Goal: Information Seeking & Learning: Learn about a topic

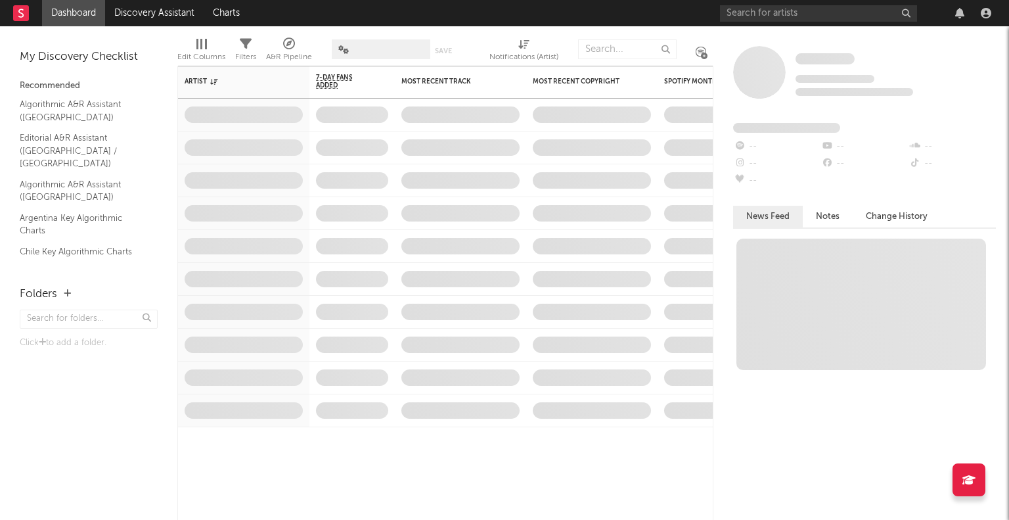
click at [368, 46] on span at bounding box center [381, 49] width 99 height 20
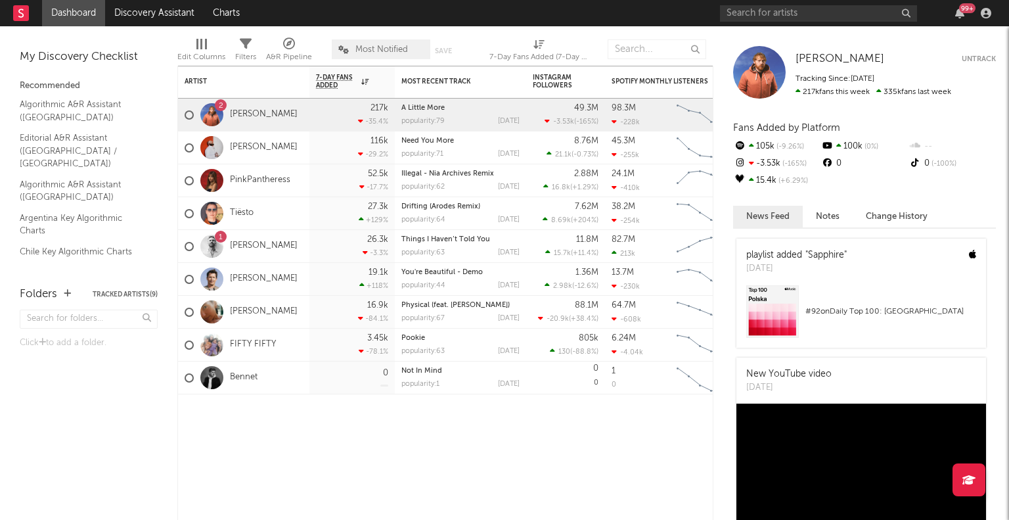
click at [767, 24] on div "99 +" at bounding box center [858, 13] width 276 height 26
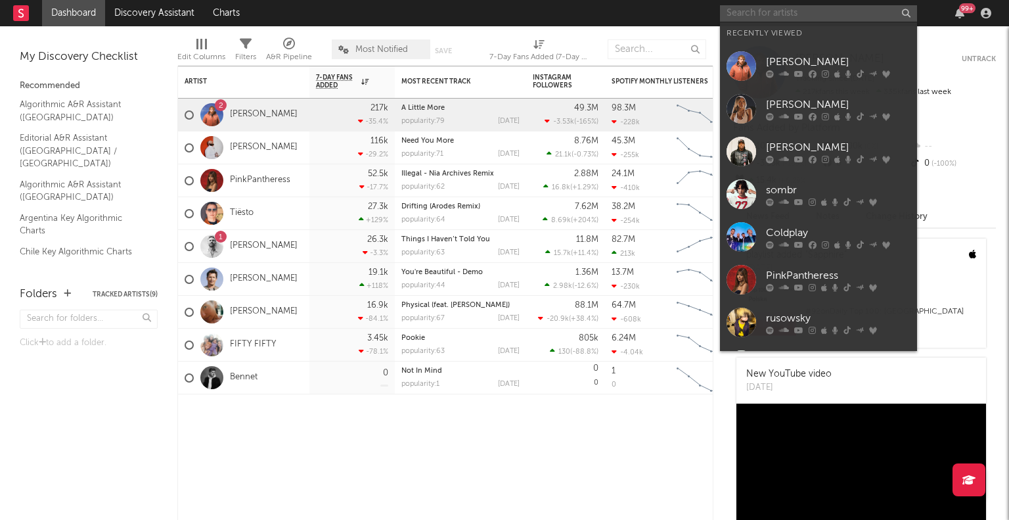
click at [759, 20] on input "text" at bounding box center [818, 13] width 197 height 16
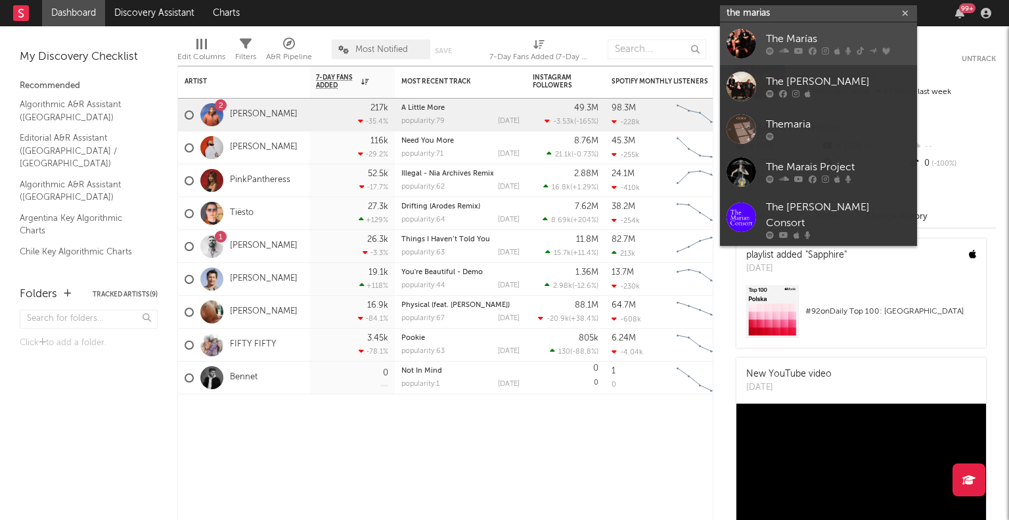
type input "the marias"
click at [773, 35] on div "The Marías" at bounding box center [838, 40] width 145 height 16
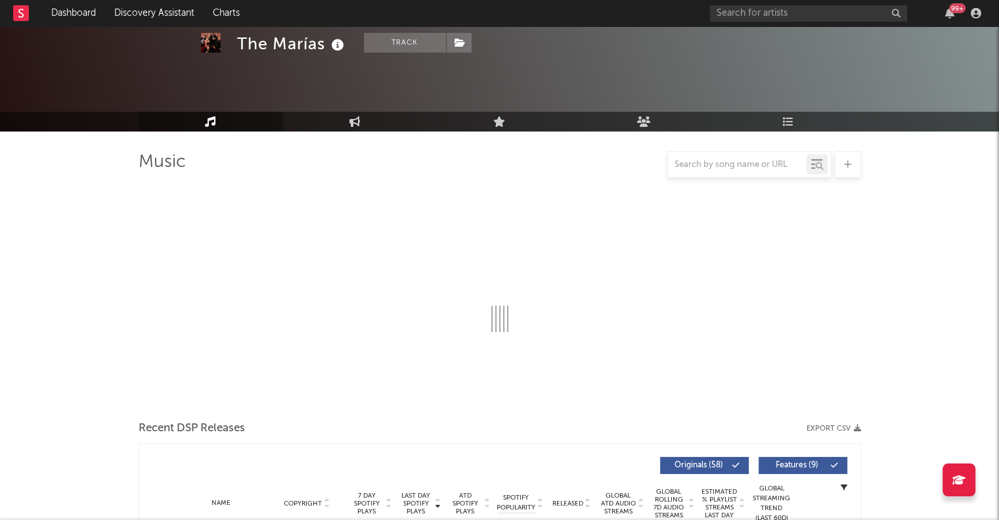
select select "6m"
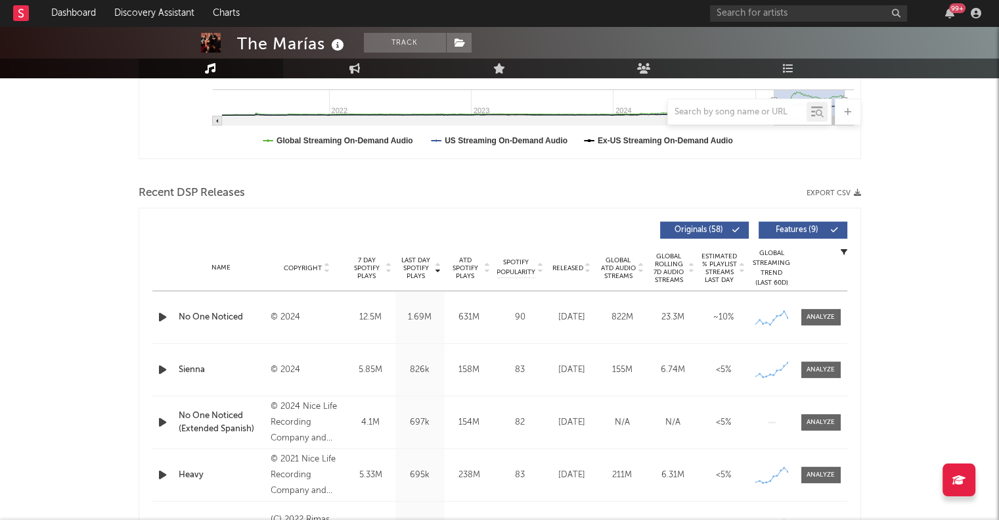
scroll to position [366, 0]
click at [818, 378] on div "Name [PERSON_NAME] Copyright © 2024 Label Nice Life/Atlantic Album Names Submar…" at bounding box center [499, 369] width 695 height 52
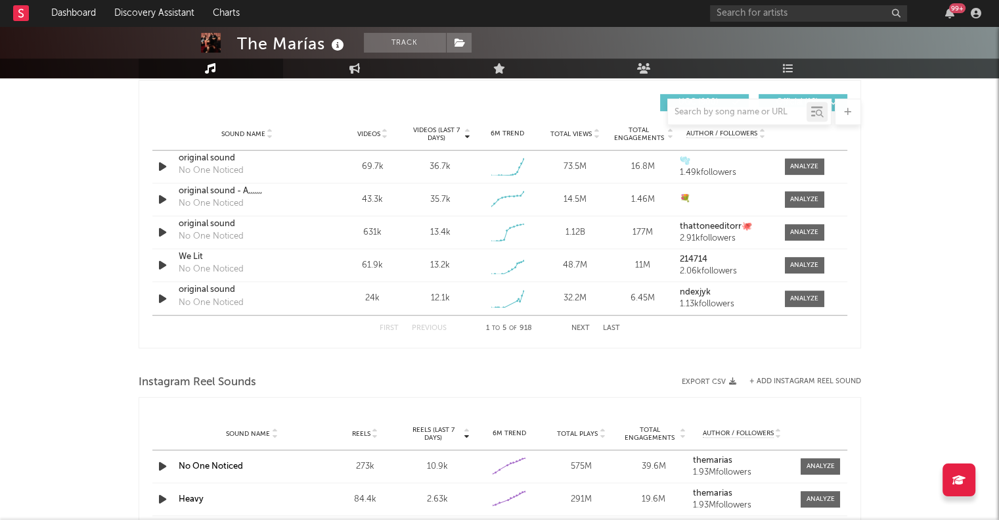
scroll to position [920, 0]
click at [923, 336] on div "The Marías Track [GEOGRAPHIC_DATA] | Alternative Edit Track Benchmark Summary 3…" at bounding box center [499, 183] width 999 height 2152
click at [731, 108] on input "text" at bounding box center [737, 112] width 139 height 11
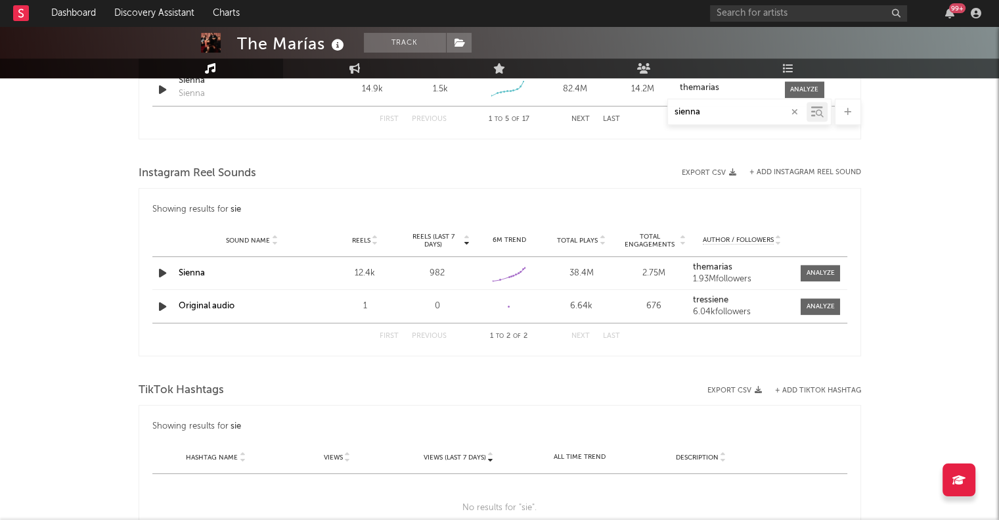
scroll to position [709, 0]
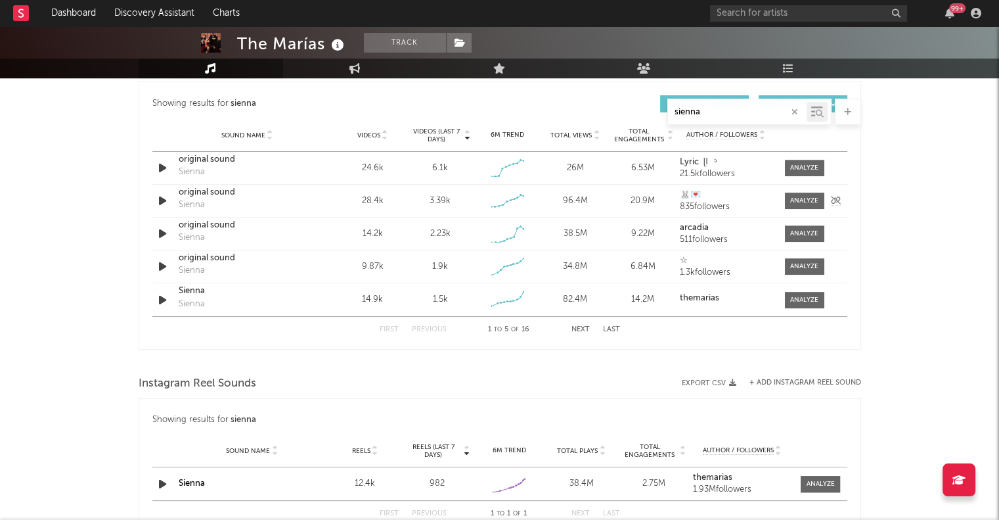
click at [164, 202] on icon "button" at bounding box center [163, 200] width 14 height 16
click at [164, 202] on icon "button" at bounding box center [162, 200] width 12 height 16
type input "sienna"
click at [801, 202] on div at bounding box center [804, 201] width 28 height 10
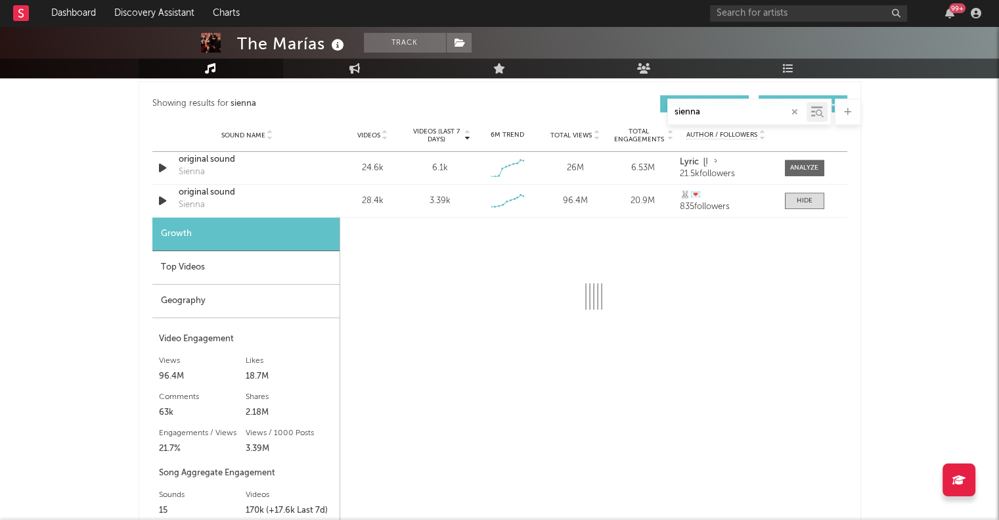
click at [187, 278] on div "Top Videos" at bounding box center [245, 267] width 187 height 33
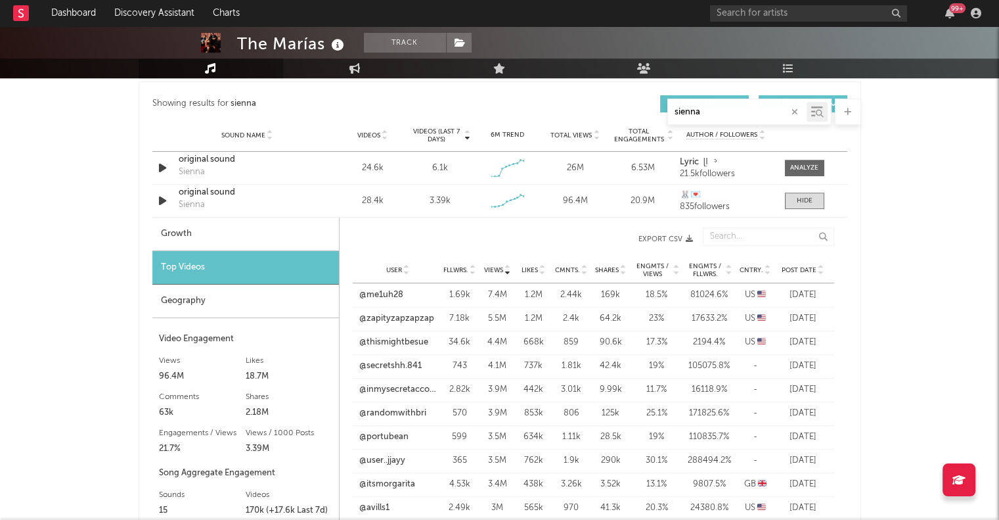
click at [761, 266] on span "Cntry." at bounding box center [752, 270] width 24 height 8
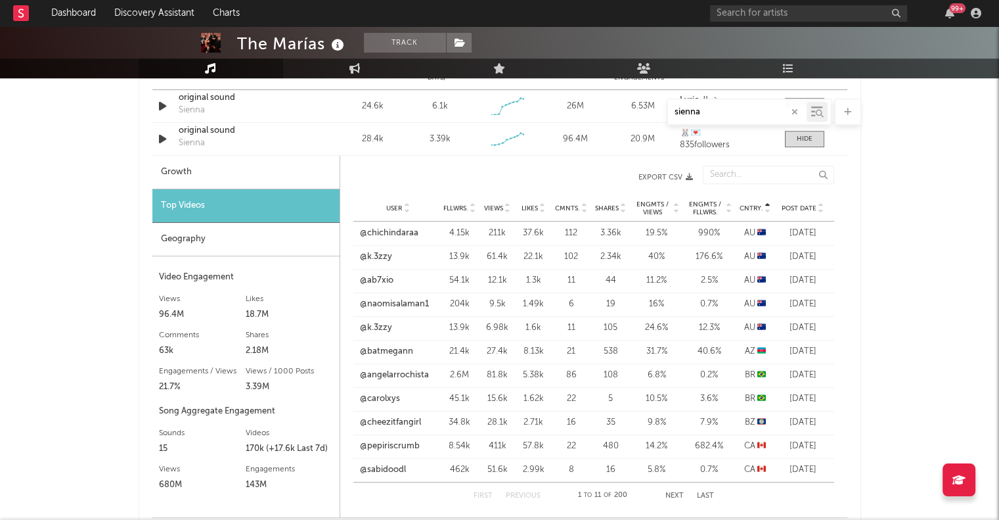
scroll to position [788, 0]
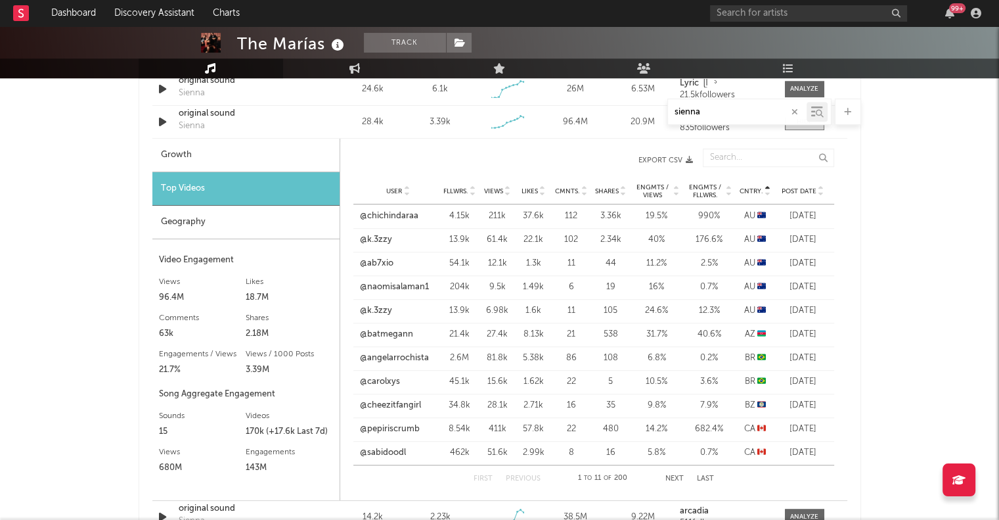
click at [677, 478] on button "Next" at bounding box center [674, 478] width 18 height 7
click at [267, 210] on div "Geography" at bounding box center [245, 222] width 187 height 33
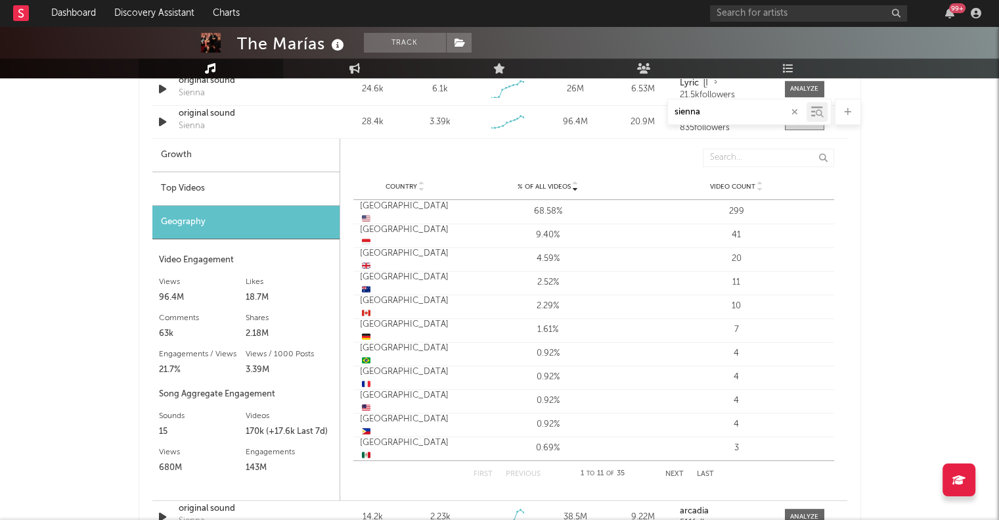
click at [407, 181] on div "Country" at bounding box center [405, 186] width 91 height 10
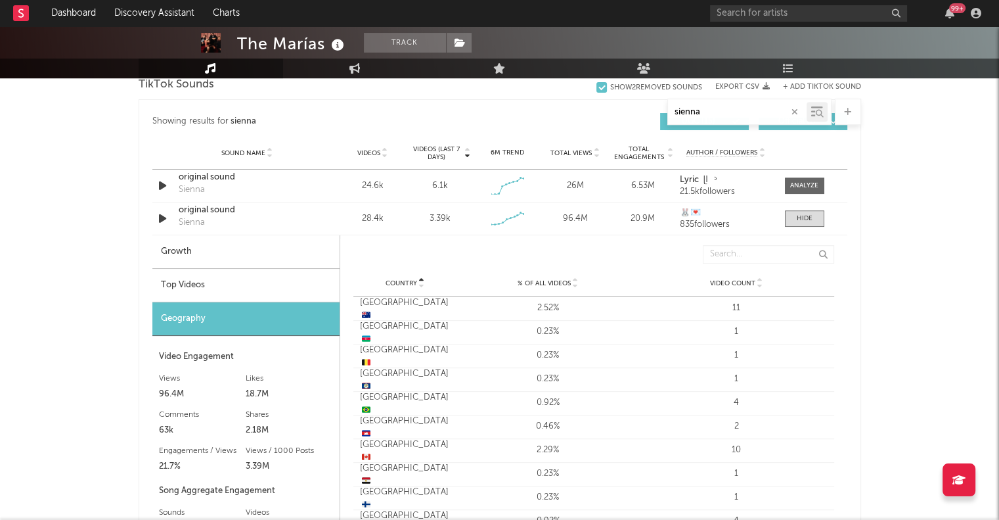
scroll to position [657, 0]
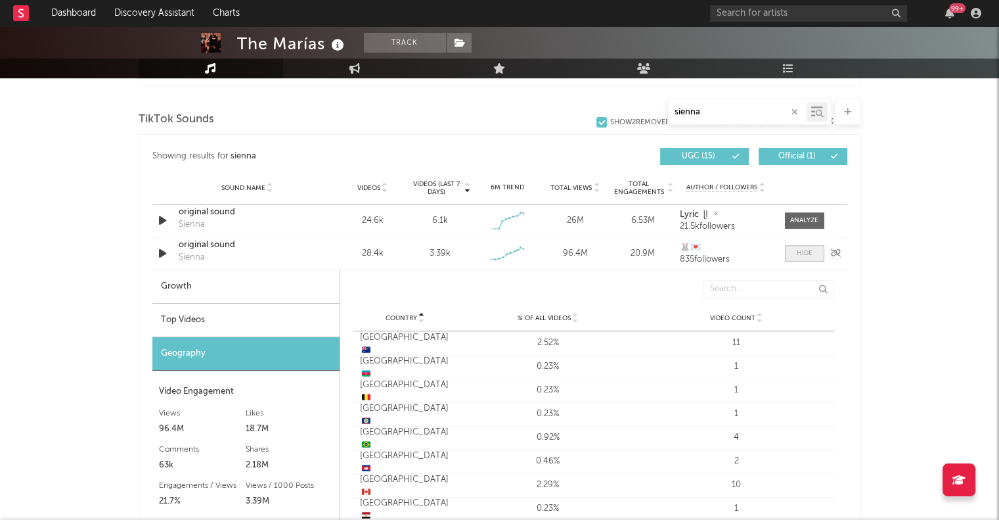
click at [801, 252] on div at bounding box center [805, 253] width 16 height 10
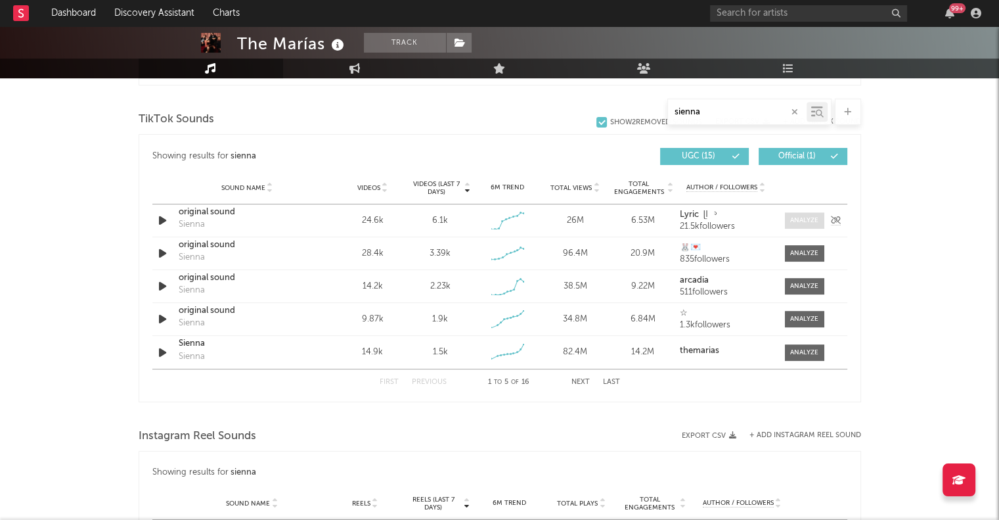
click at [805, 213] on span at bounding box center [804, 220] width 39 height 16
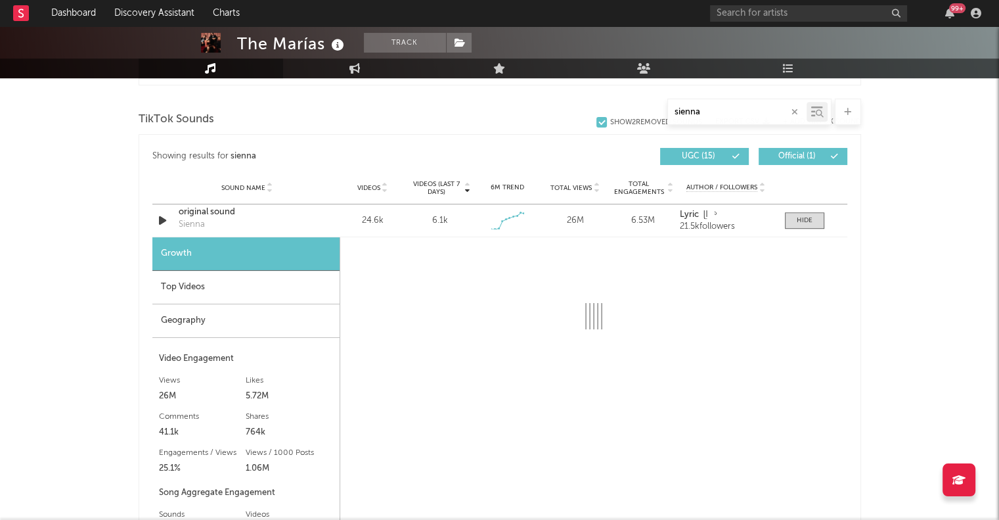
click at [265, 292] on div "Top Videos" at bounding box center [245, 287] width 187 height 33
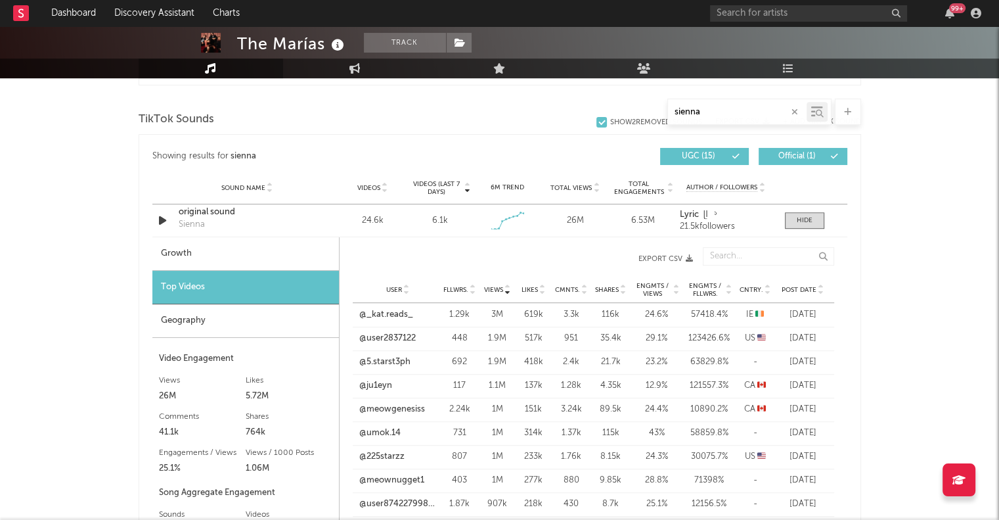
click at [757, 283] on div "User Fllwrs. Views Likes Cmnts. Shares Engmts / Views Engmts / Fllwrs. Cntry. P…" at bounding box center [593, 290] width 481 height 26
click at [757, 286] on span "Cntry." at bounding box center [752, 290] width 24 height 8
click at [208, 328] on div "Geography" at bounding box center [245, 320] width 187 height 33
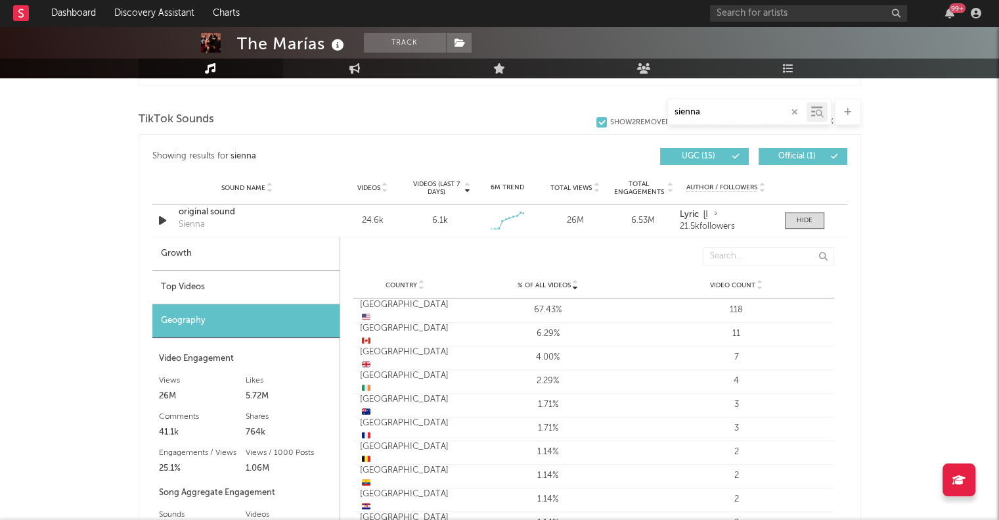
click at [410, 282] on span "Country" at bounding box center [402, 285] width 32 height 8
